Goal: Navigation & Orientation: Find specific page/section

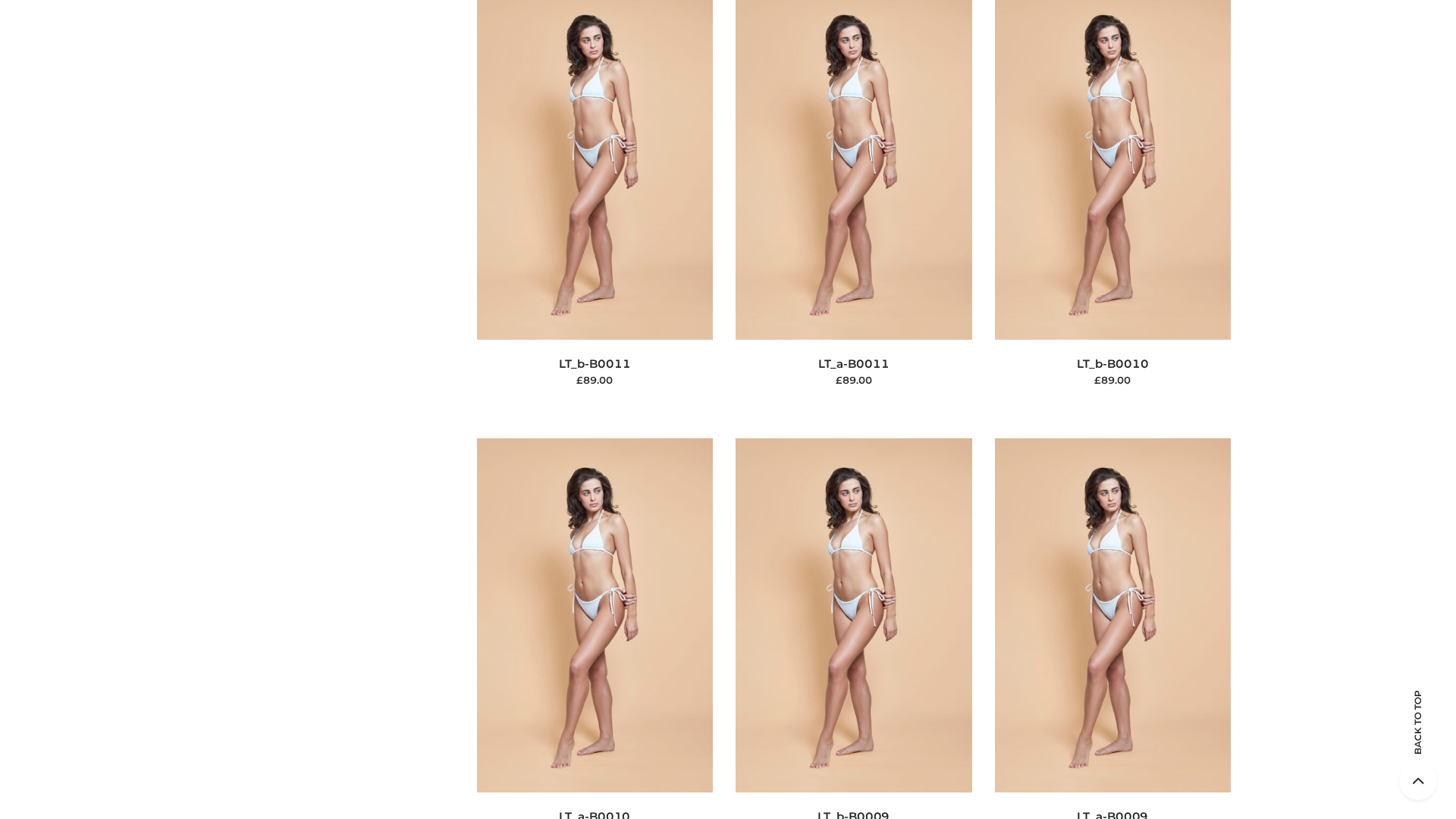
scroll to position [6813, 0]
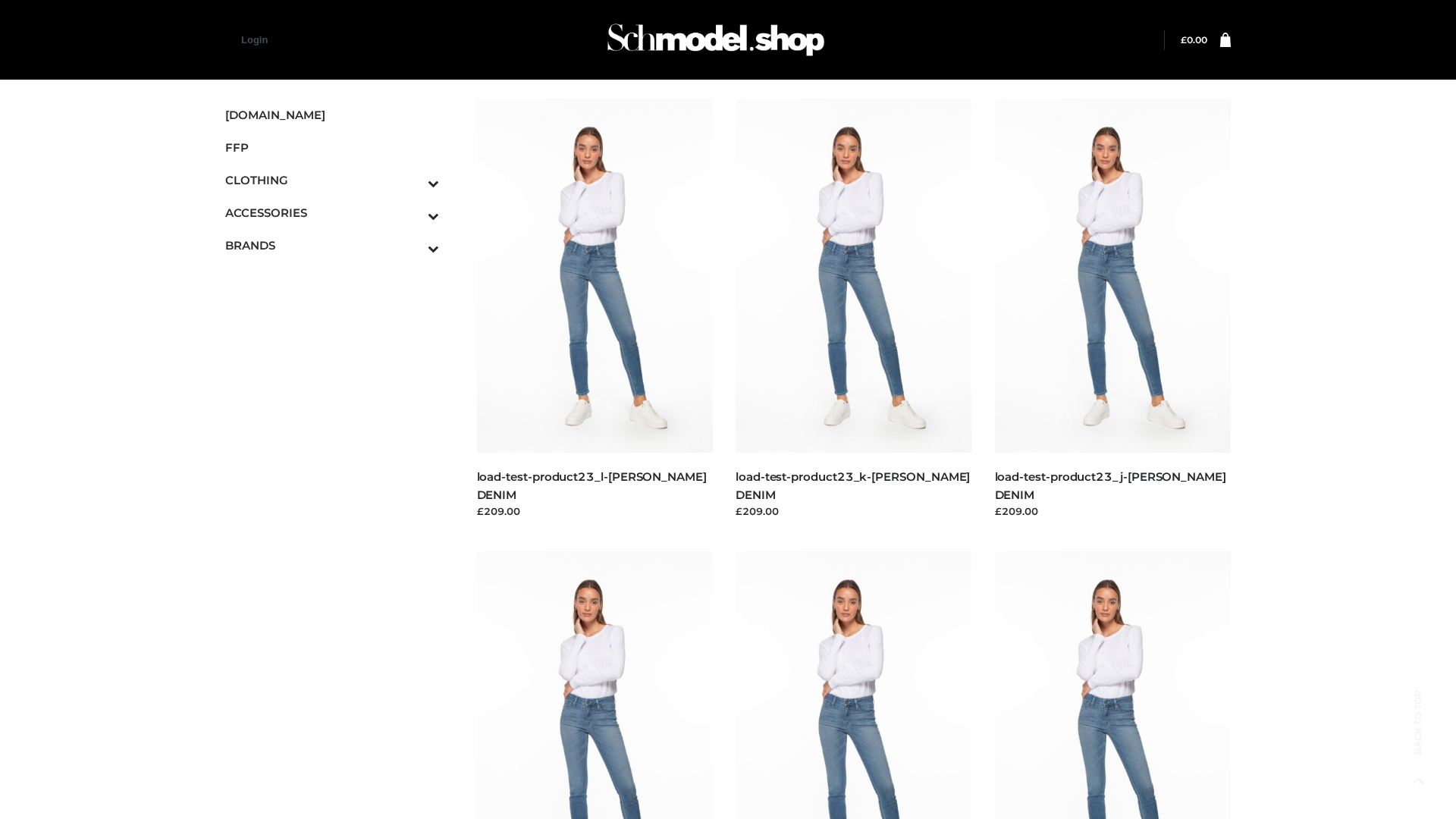
scroll to position [1330, 0]
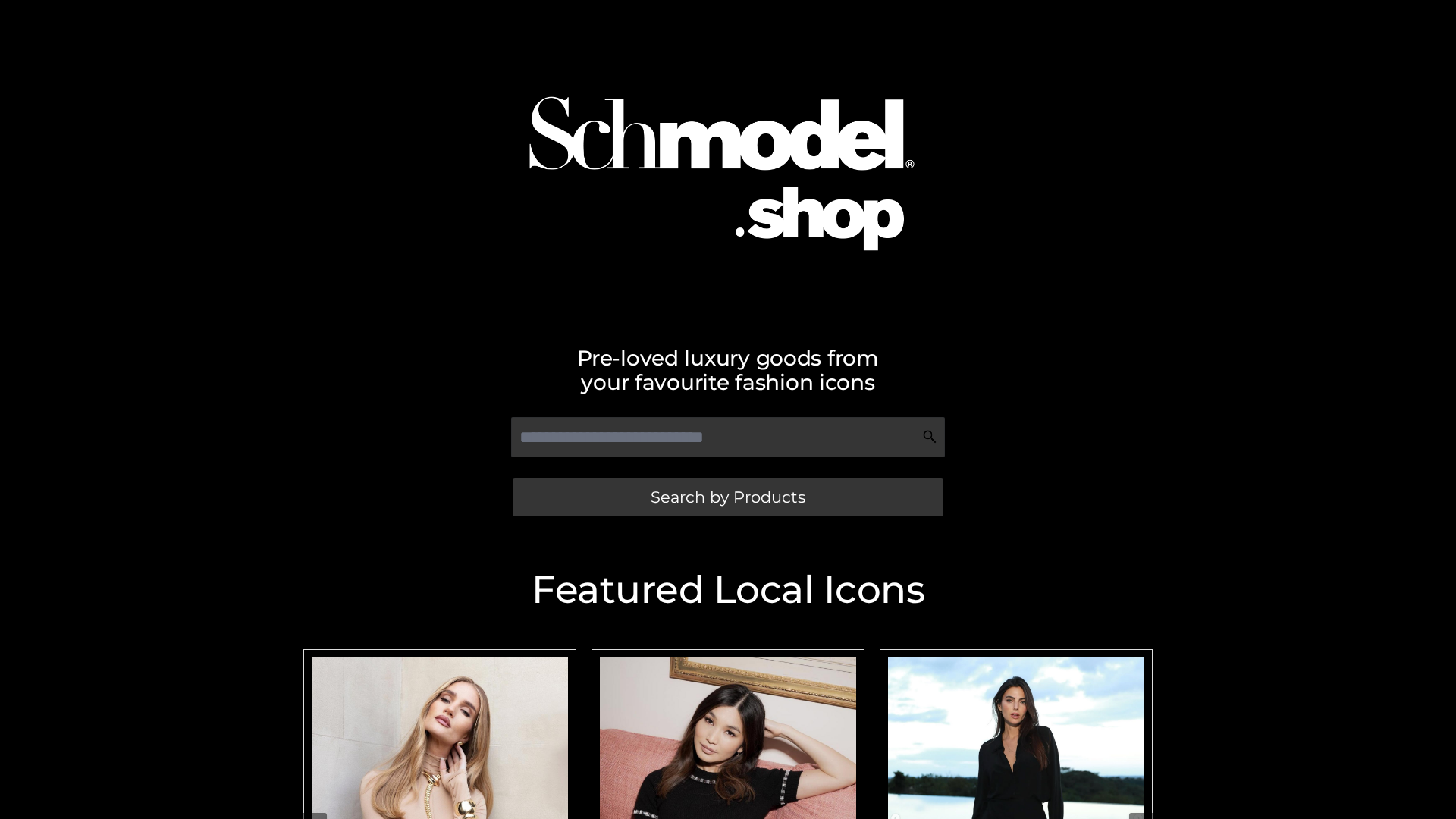
click at [728, 497] on span "Search by Products" at bounding box center [728, 497] width 155 height 16
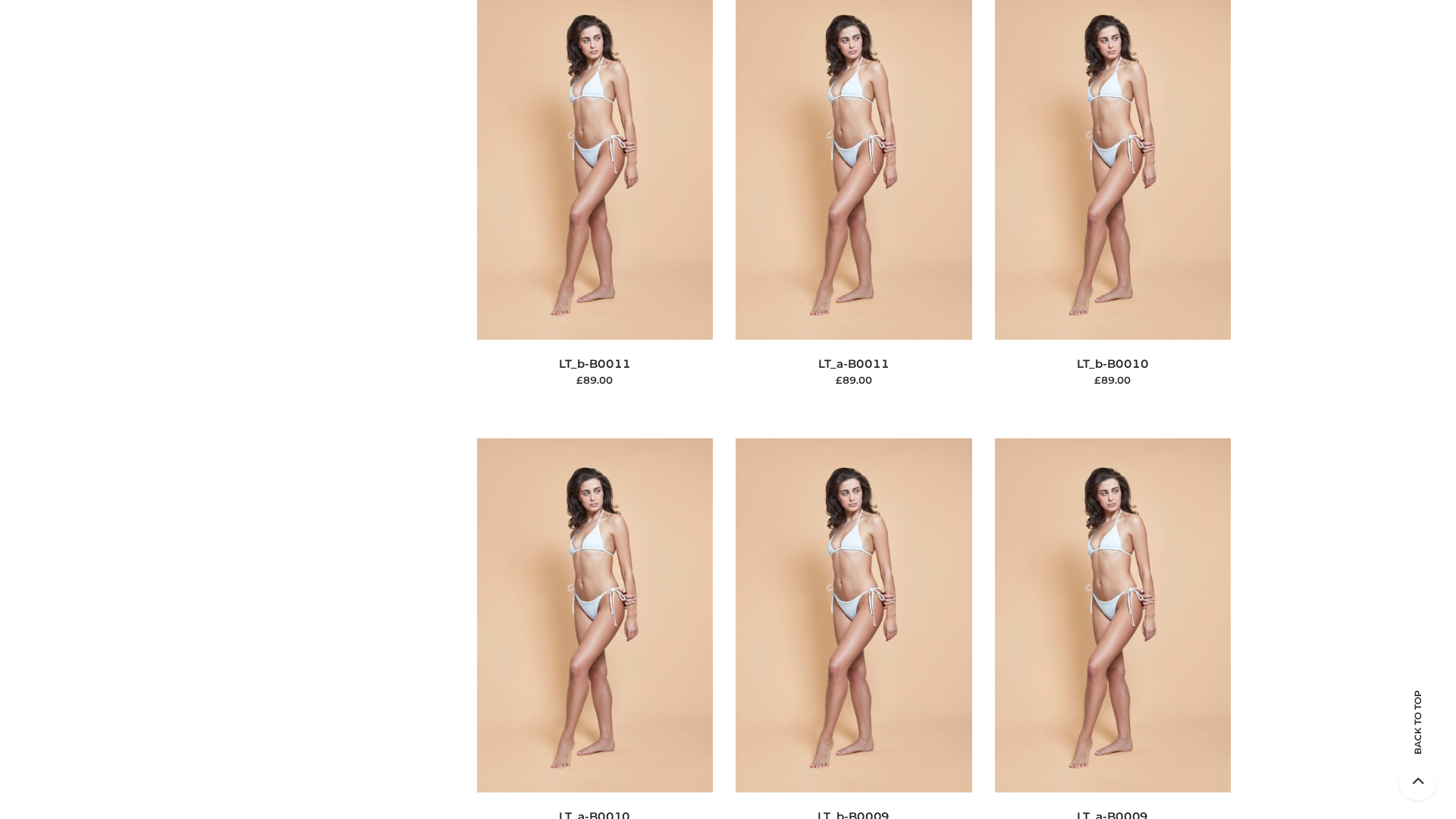
scroll to position [6813, 0]
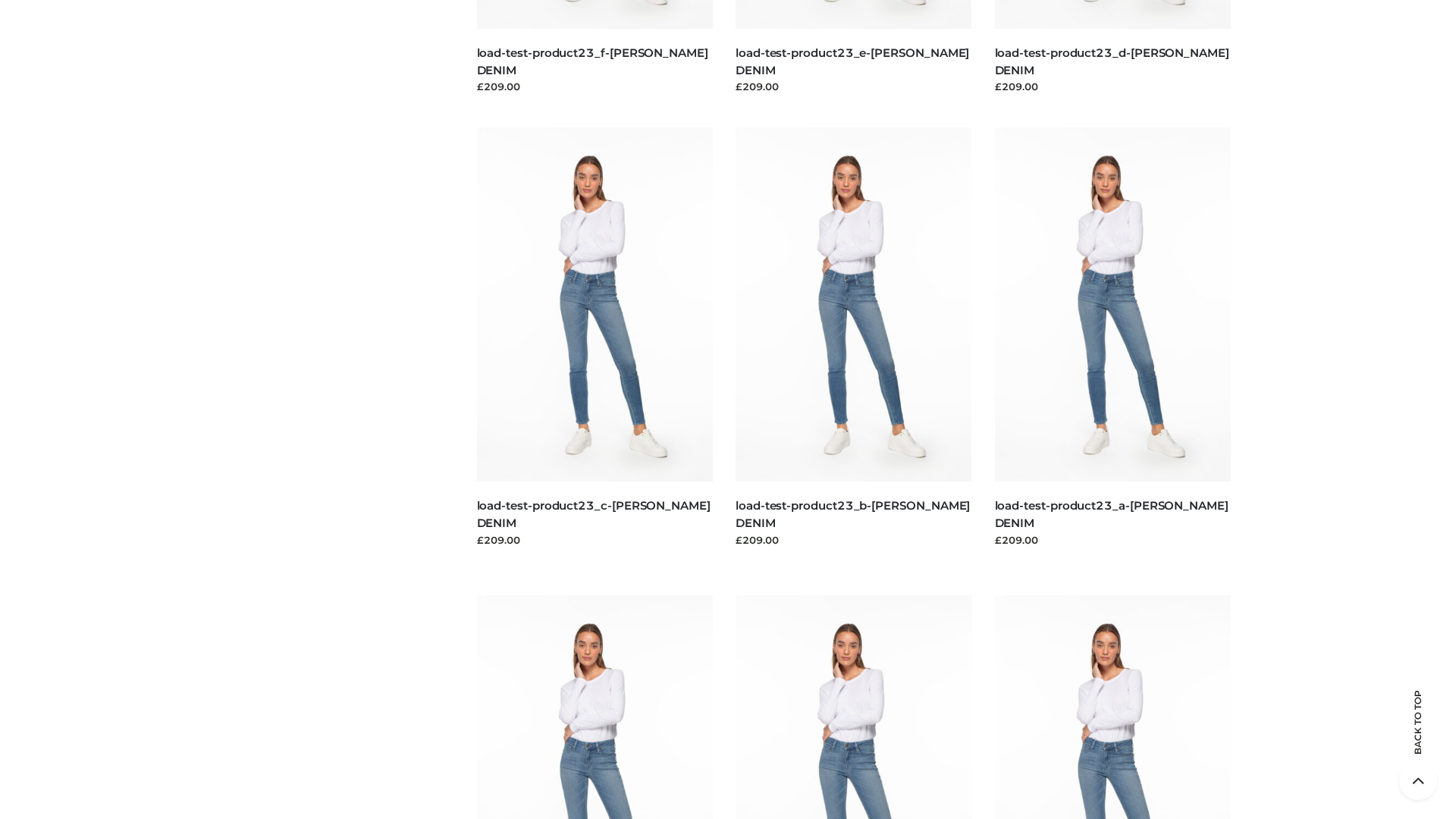
scroll to position [1330, 0]
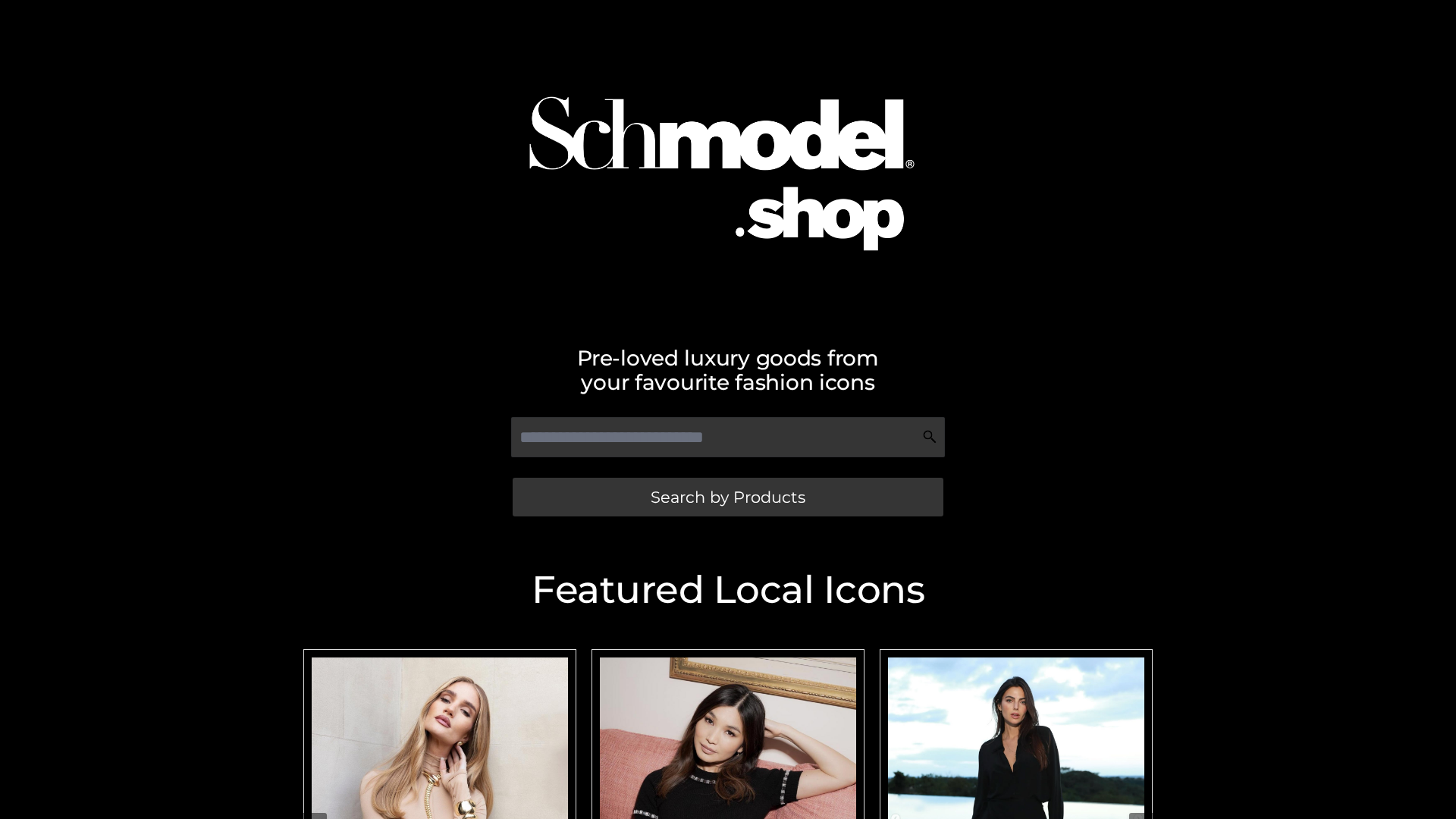
click at [728, 497] on span "Search by Products" at bounding box center [728, 497] width 155 height 16
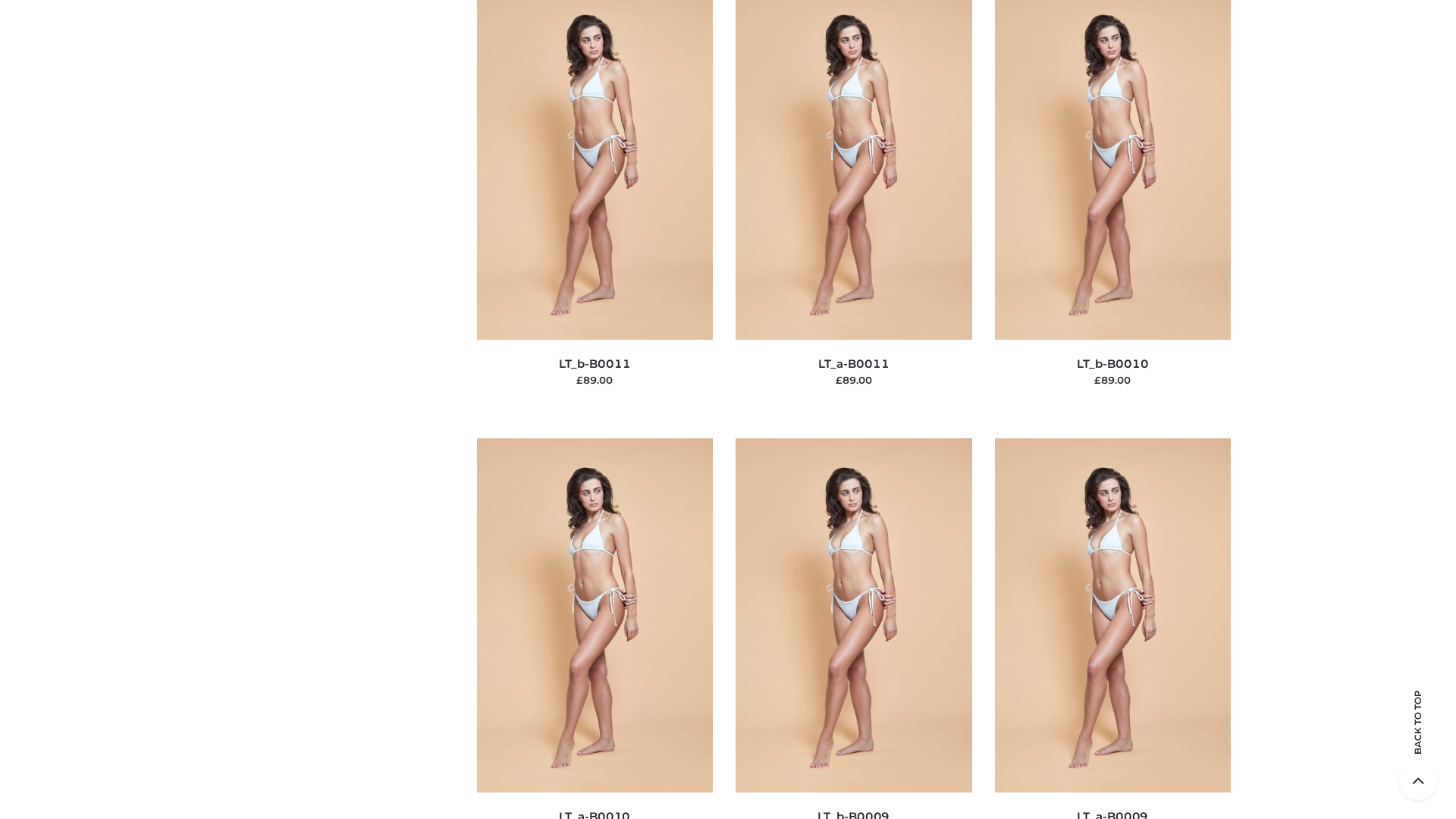
scroll to position [6813, 0]
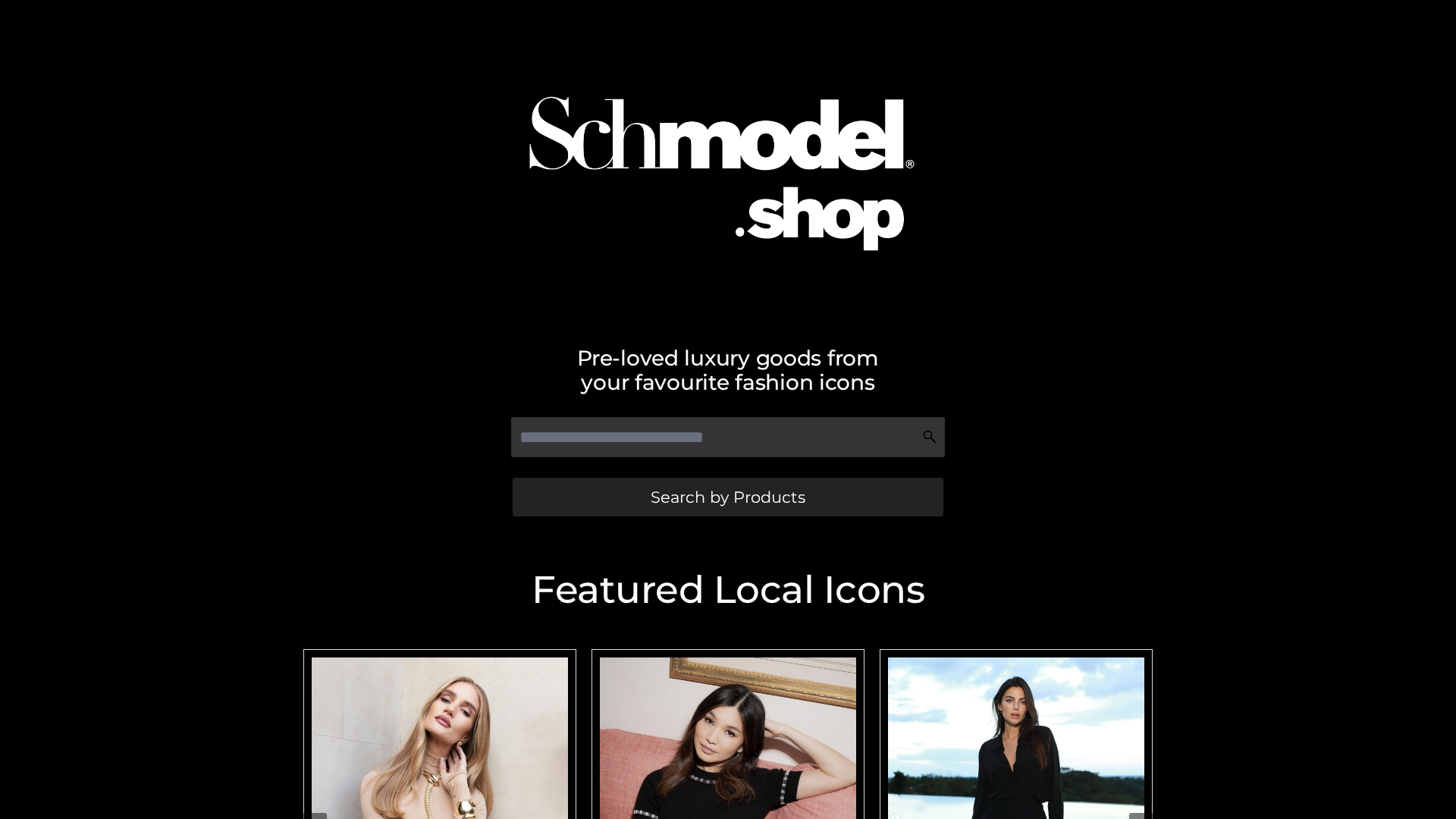
click at [728, 497] on span "Search by Products" at bounding box center [728, 497] width 155 height 16
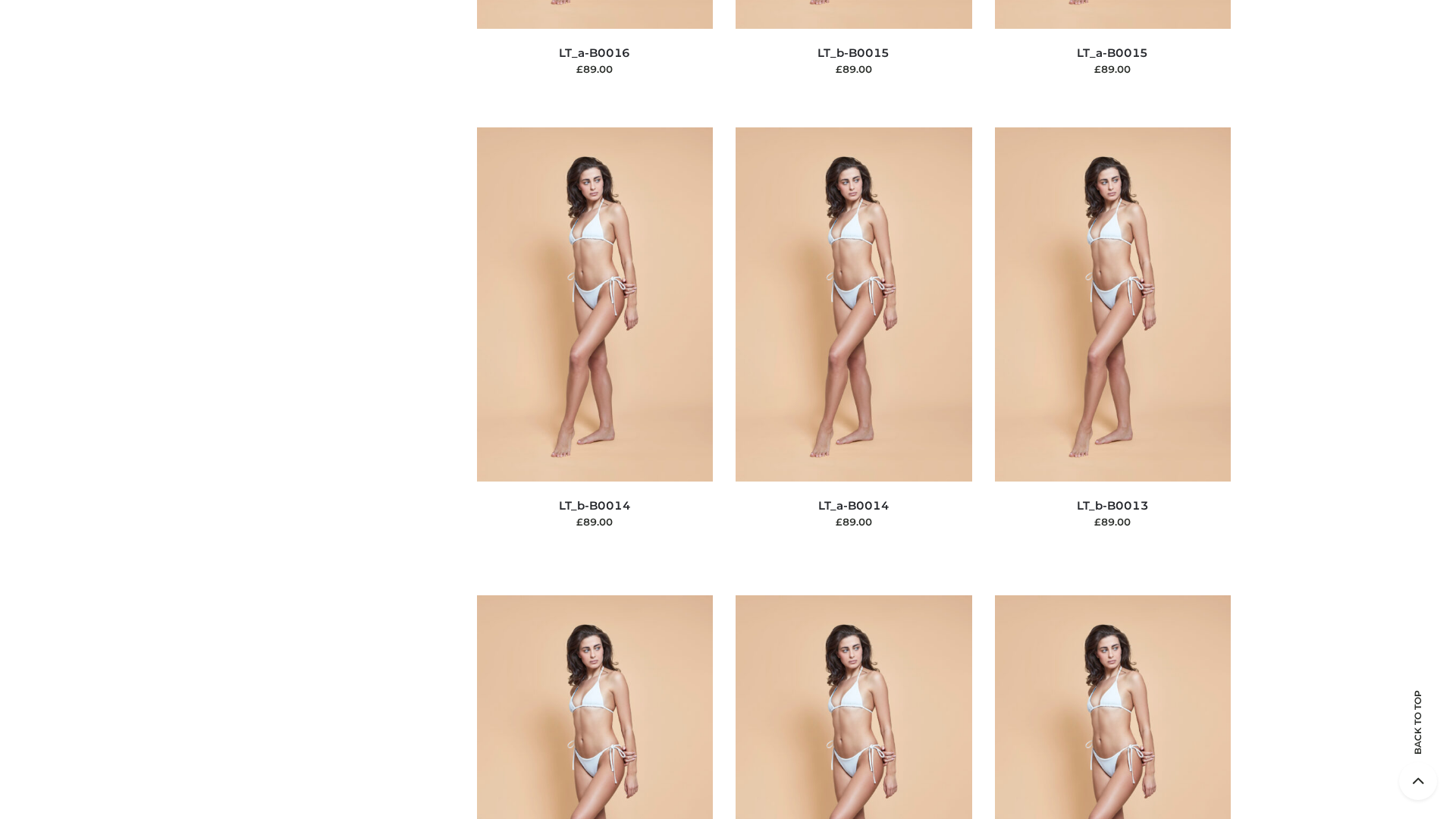
scroll to position [5395, 0]
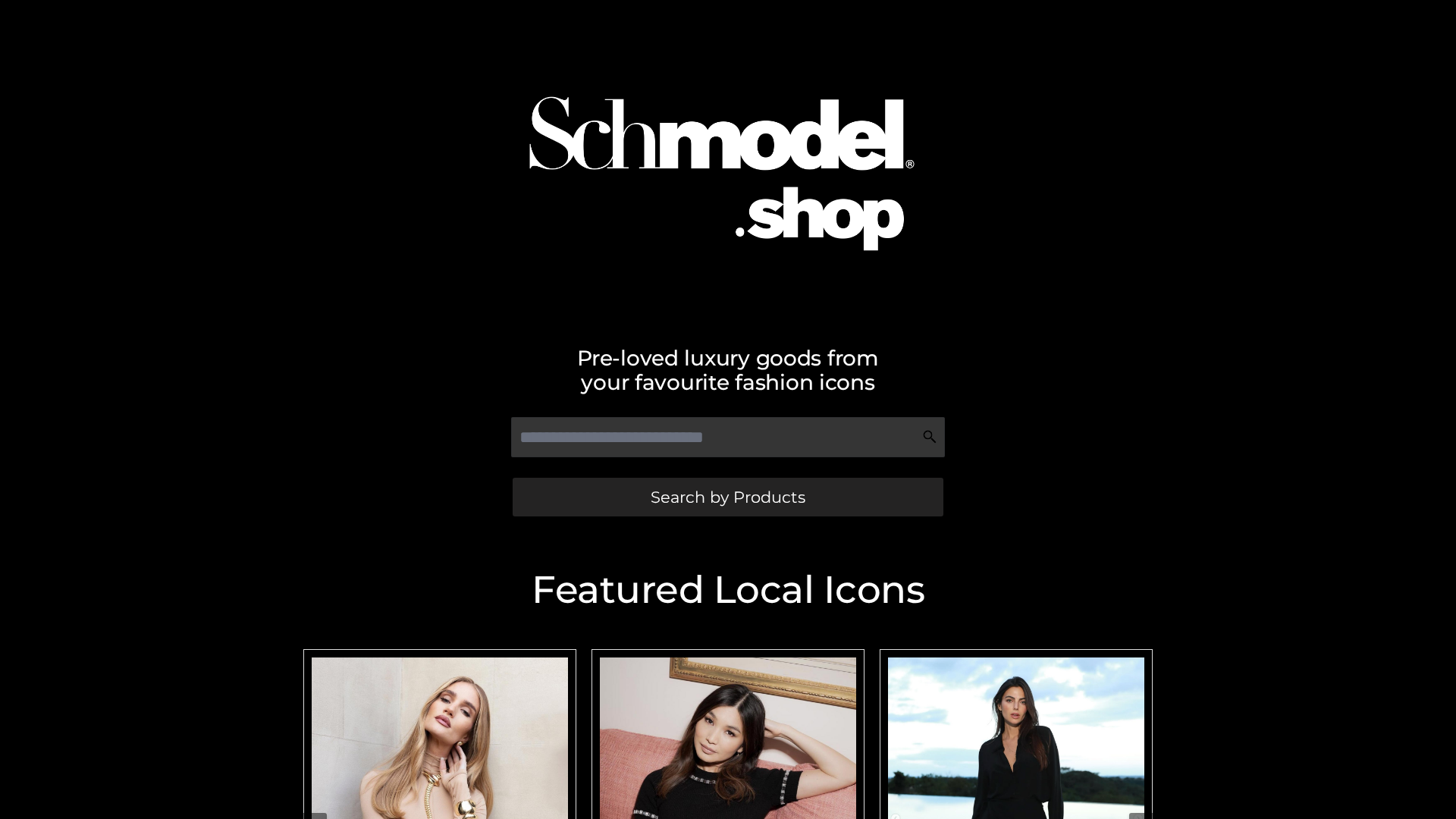
click at [728, 497] on span "Search by Products" at bounding box center [728, 497] width 155 height 16
